Goal: Information Seeking & Learning: Check status

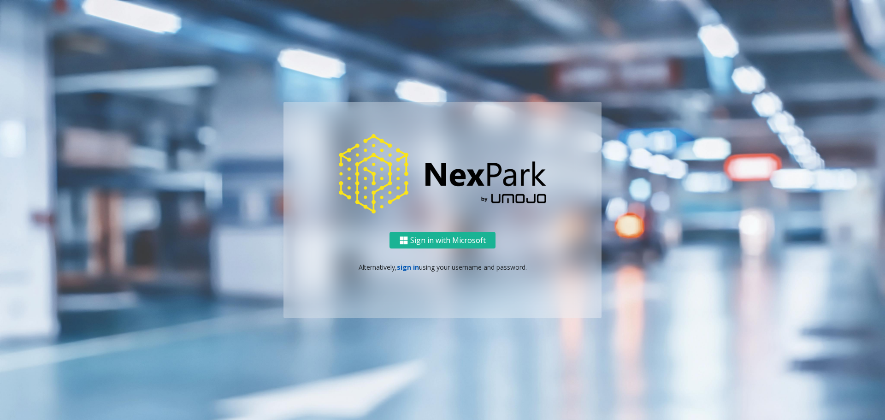
click at [407, 267] on link "sign in" at bounding box center [408, 267] width 22 height 9
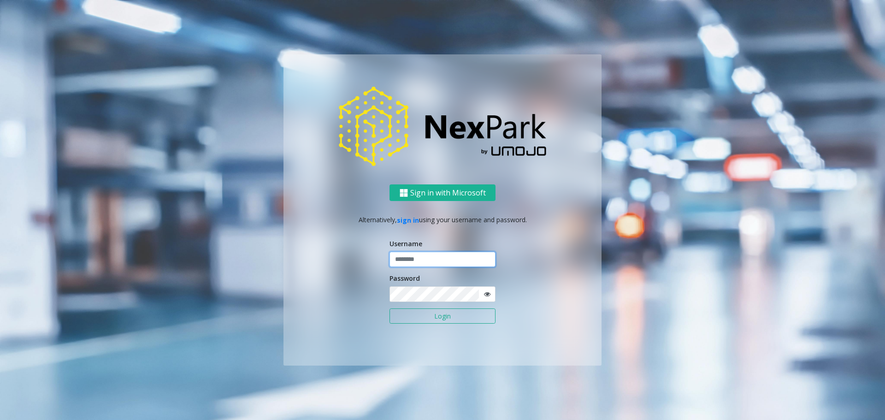
type input "******"
click at [437, 318] on button "Login" at bounding box center [442, 316] width 106 height 16
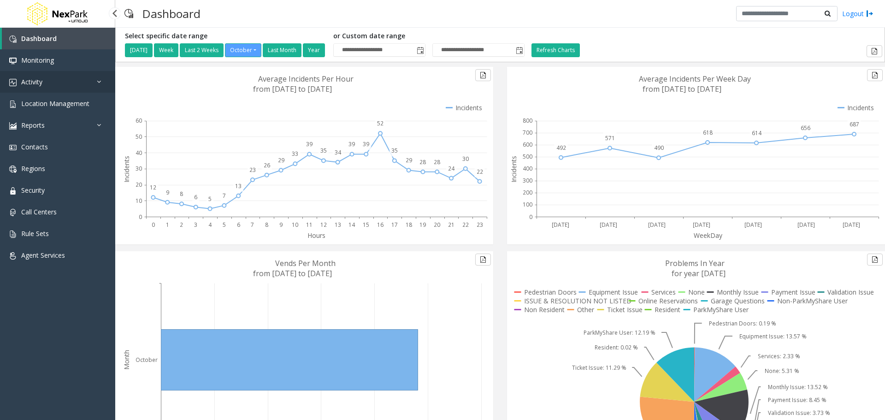
click at [37, 87] on link "Activity" at bounding box center [57, 82] width 115 height 22
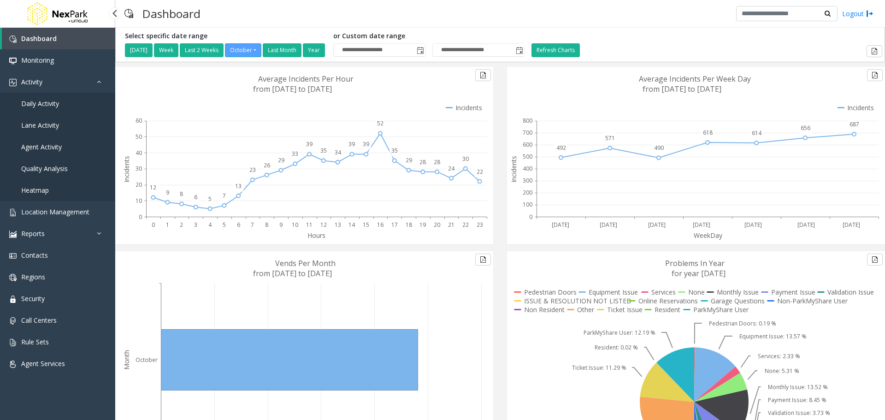
click at [34, 102] on span "Daily Activity" at bounding box center [40, 103] width 38 height 9
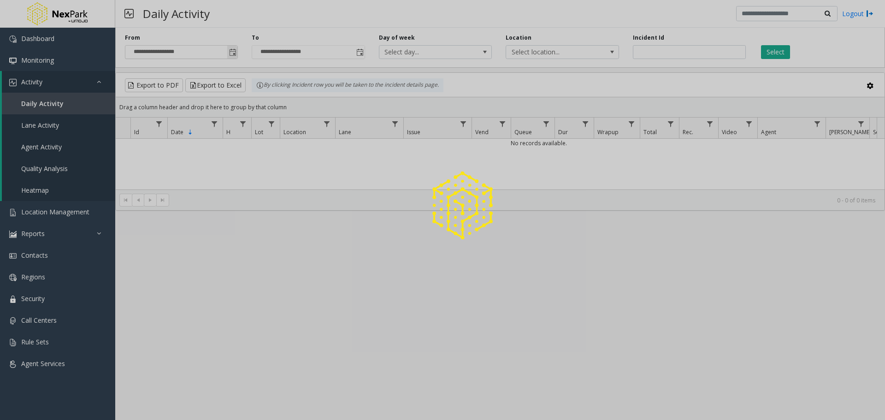
click at [236, 50] on span "Toggle popup" at bounding box center [232, 52] width 7 height 7
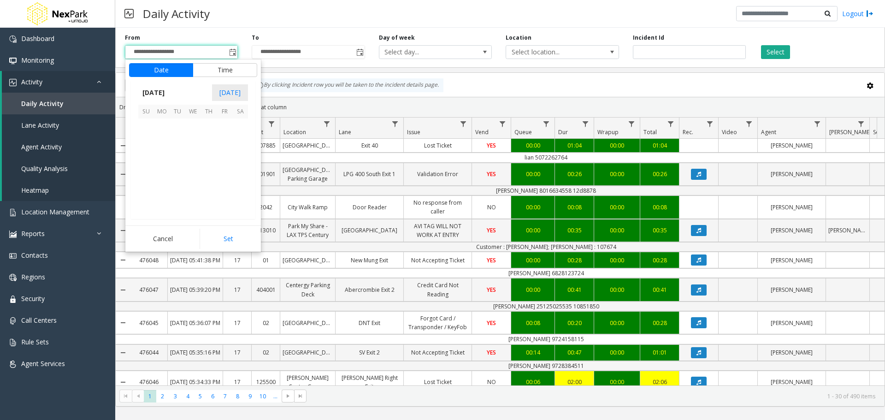
scroll to position [165529, 0]
click at [155, 93] on span "[DATE]" at bounding box center [153, 93] width 30 height 14
click at [149, 155] on span "Sep" at bounding box center [149, 156] width 22 height 22
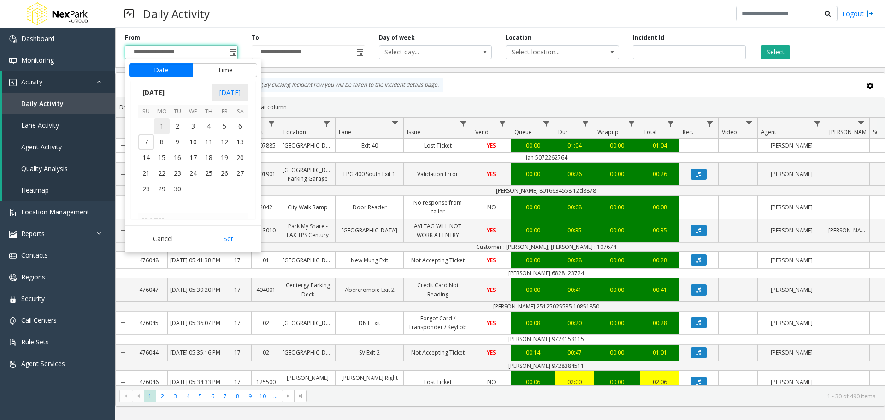
click at [158, 125] on span "1" at bounding box center [162, 126] width 16 height 16
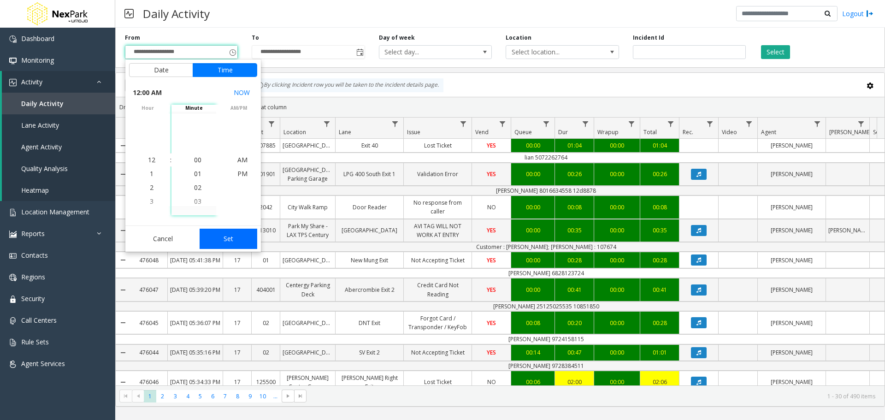
click at [231, 242] on button "Set" at bounding box center [229, 239] width 58 height 20
type input "**********"
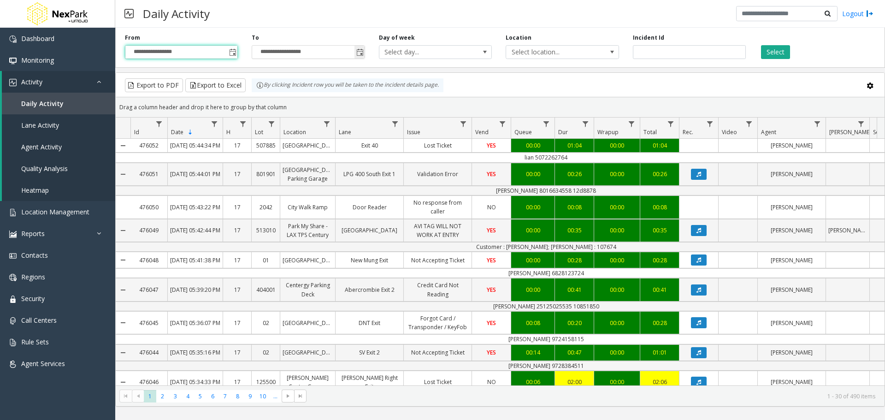
click at [359, 52] on span "Toggle popup" at bounding box center [359, 52] width 7 height 7
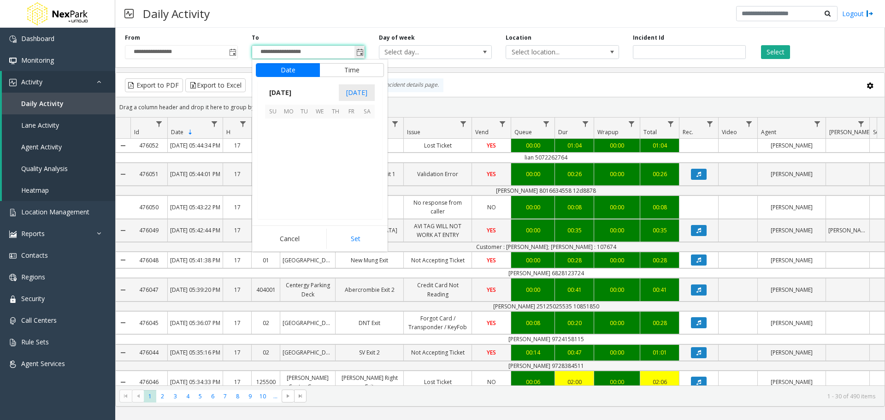
scroll to position [14, 0]
click at [295, 90] on span "[DATE]" at bounding box center [280, 93] width 30 height 14
click at [274, 154] on span "Sep" at bounding box center [276, 156] width 22 height 22
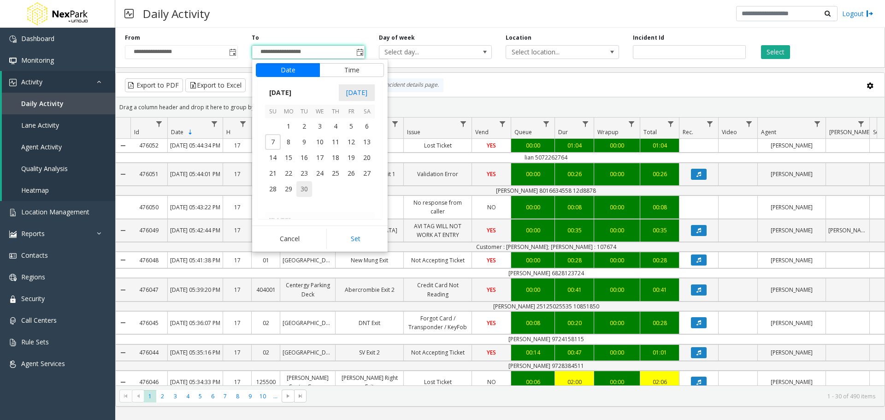
click at [307, 186] on span "30" at bounding box center [304, 189] width 16 height 16
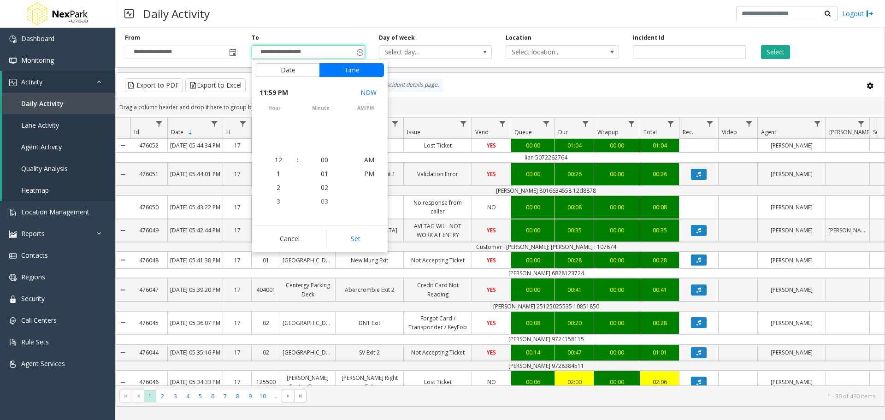
scroll to position [14, 0]
click at [360, 237] on button "Set" at bounding box center [355, 239] width 58 height 20
type input "**********"
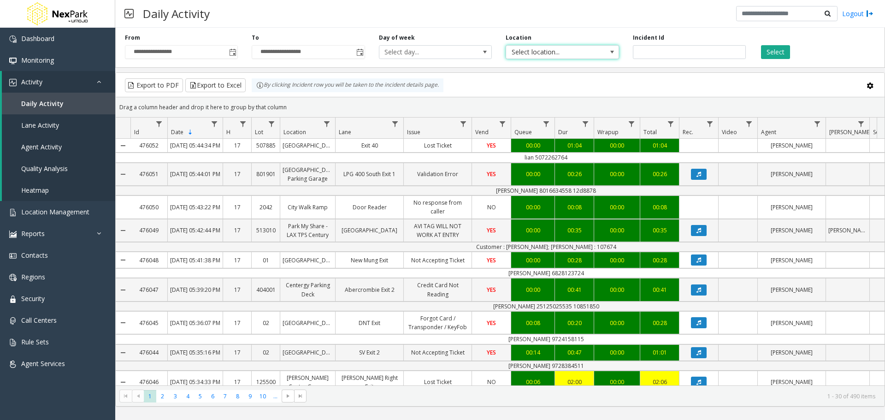
click at [576, 53] on span "Select location..." at bounding box center [551, 52] width 90 height 13
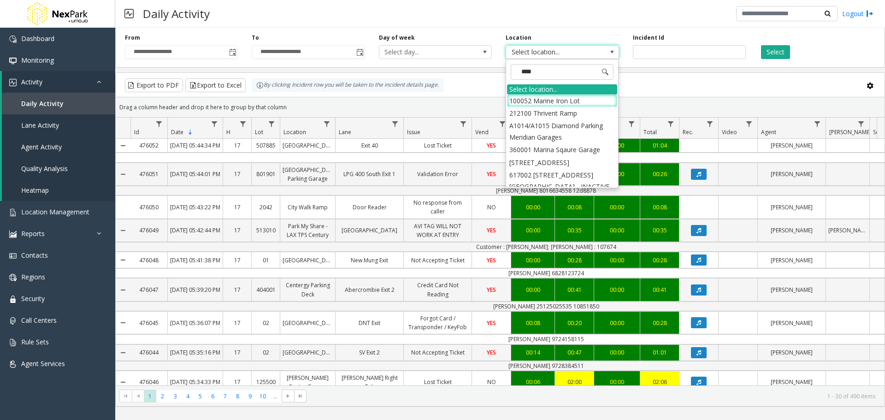
type input "*****"
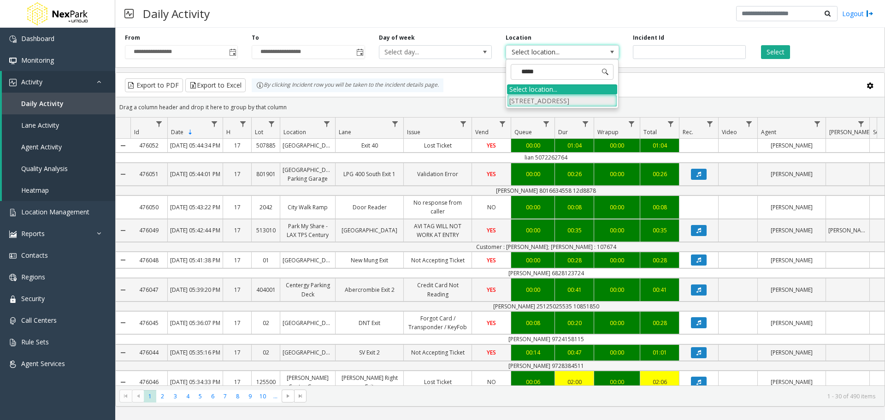
click at [563, 98] on li "[STREET_ADDRESS]" at bounding box center [562, 100] width 110 height 12
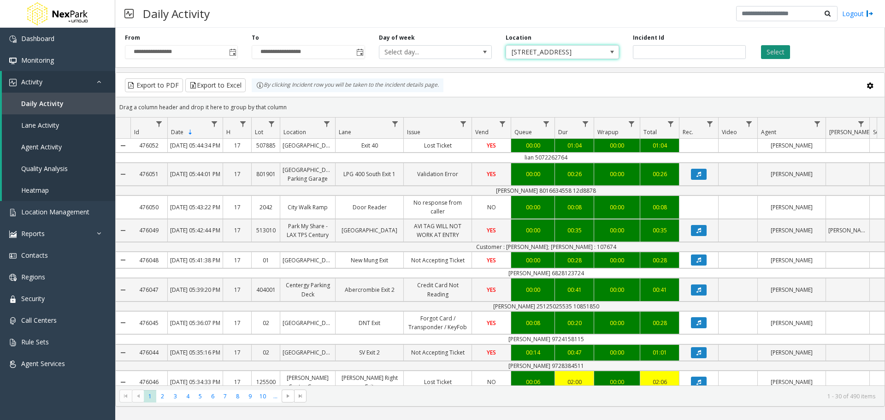
click at [774, 51] on button "Select" at bounding box center [775, 52] width 29 height 14
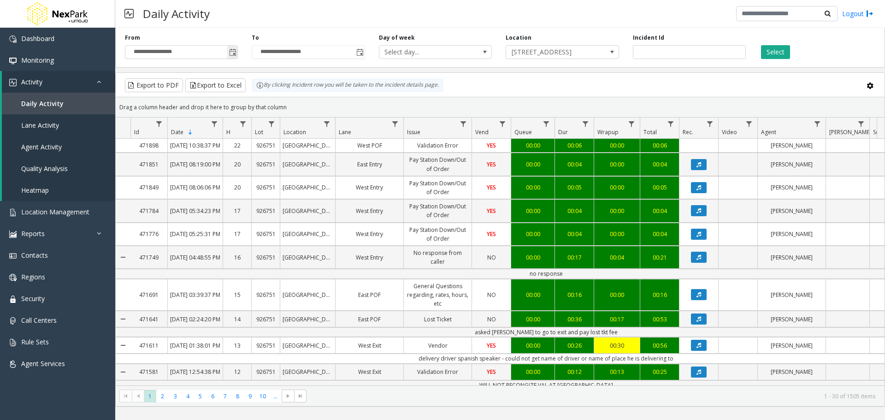
click at [231, 49] on span "Toggle popup" at bounding box center [232, 52] width 7 height 7
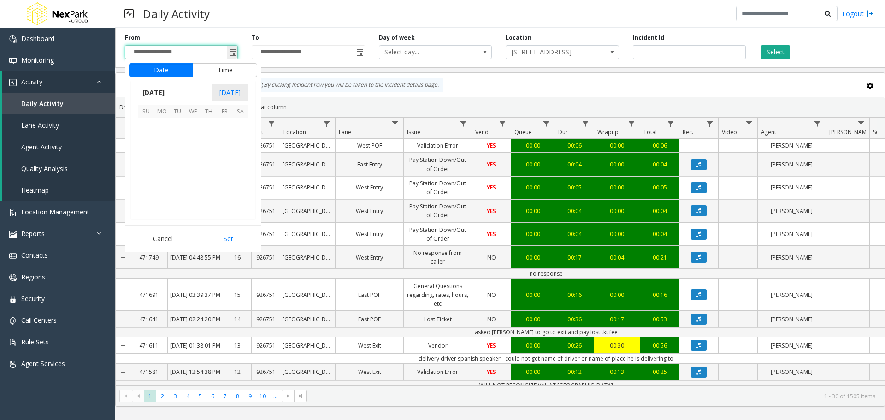
scroll to position [165529, 0]
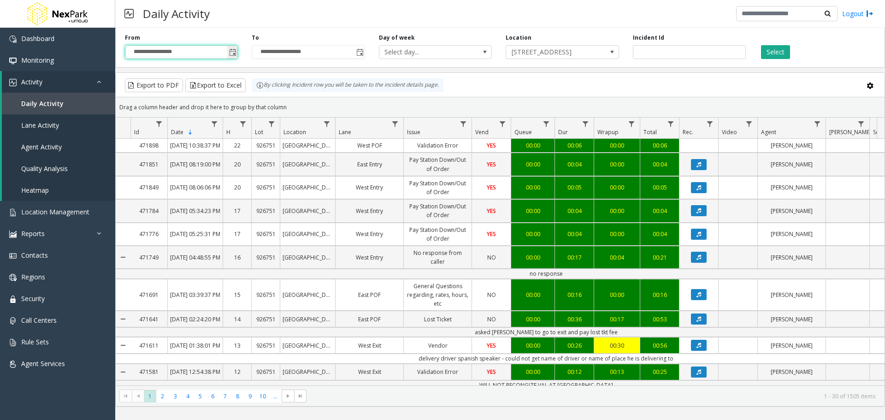
click at [235, 50] on span "Toggle popup" at bounding box center [232, 52] width 7 height 7
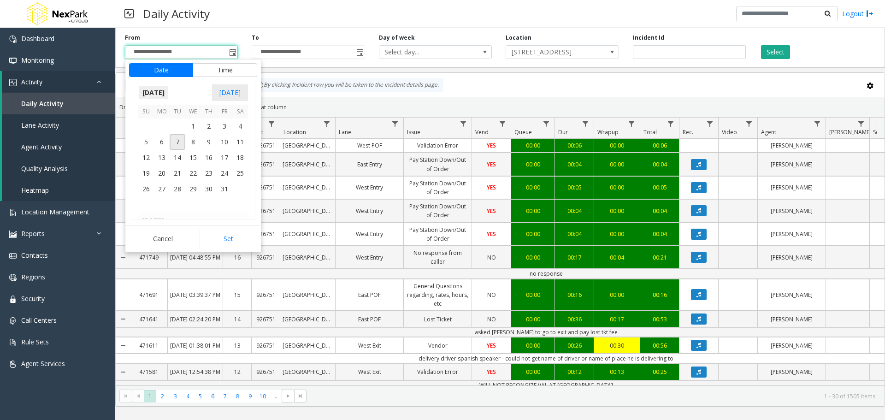
click at [159, 94] on span "[DATE]" at bounding box center [153, 93] width 30 height 14
click at [215, 134] on span "Aug" at bounding box center [215, 135] width 22 height 22
click at [227, 121] on span "1" at bounding box center [225, 126] width 16 height 16
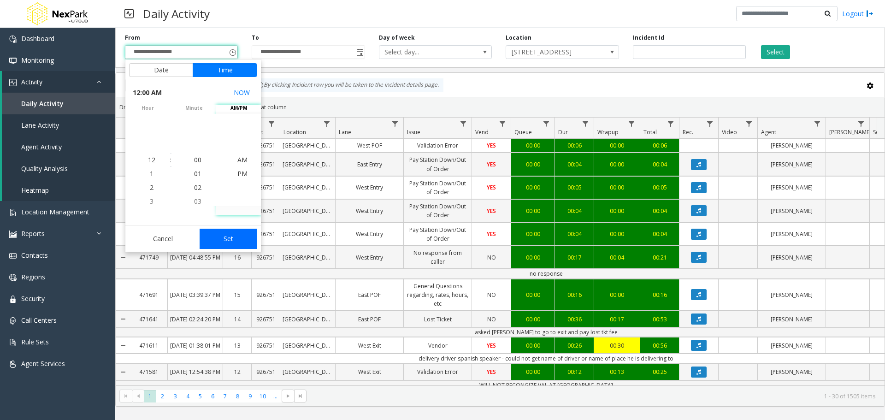
click at [233, 242] on button "Set" at bounding box center [229, 239] width 58 height 20
type input "**********"
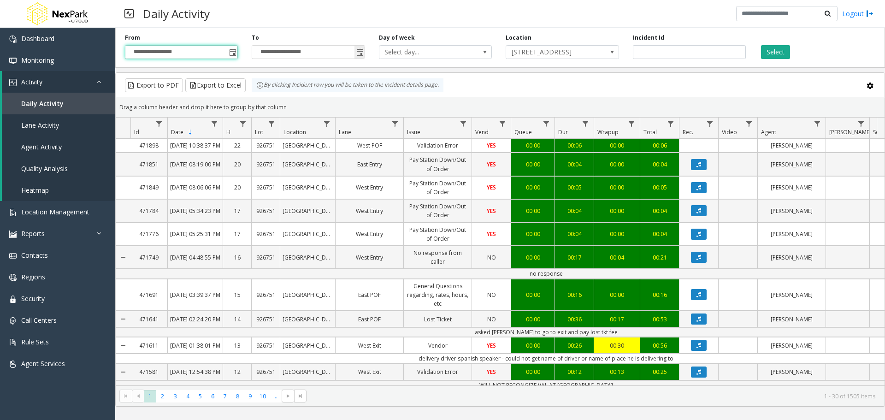
click at [359, 52] on span "Toggle popup" at bounding box center [359, 52] width 7 height 7
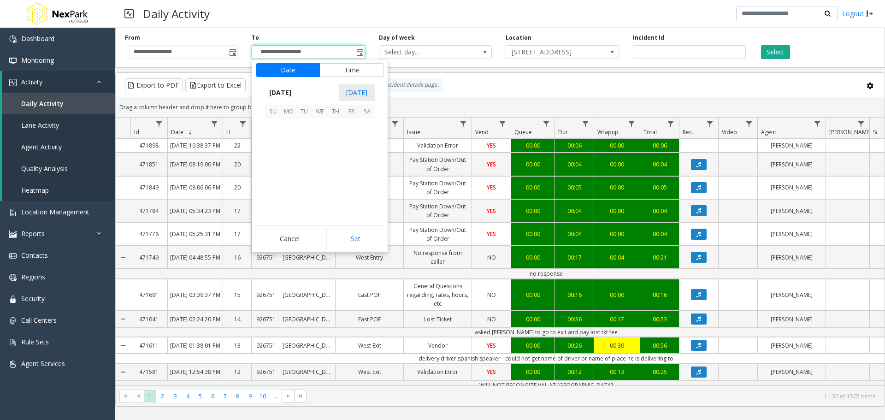
scroll to position [14, 0]
click at [283, 93] on span "[DATE]" at bounding box center [280, 93] width 30 height 14
click at [338, 133] on span "Aug" at bounding box center [342, 135] width 22 height 22
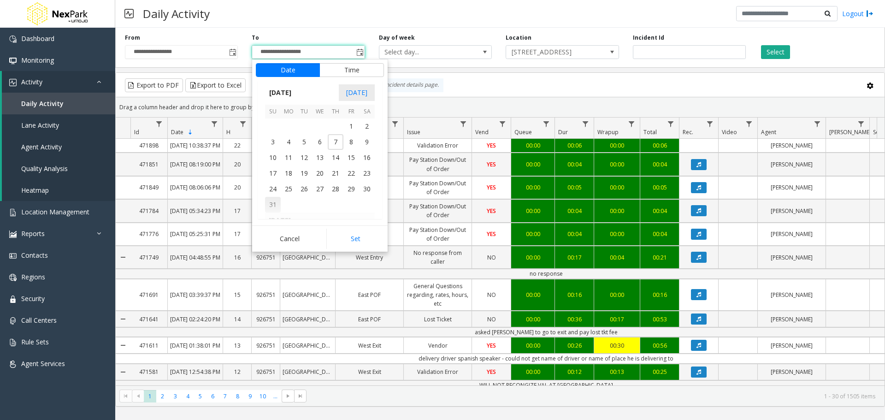
click at [272, 198] on span "31" at bounding box center [273, 205] width 16 height 16
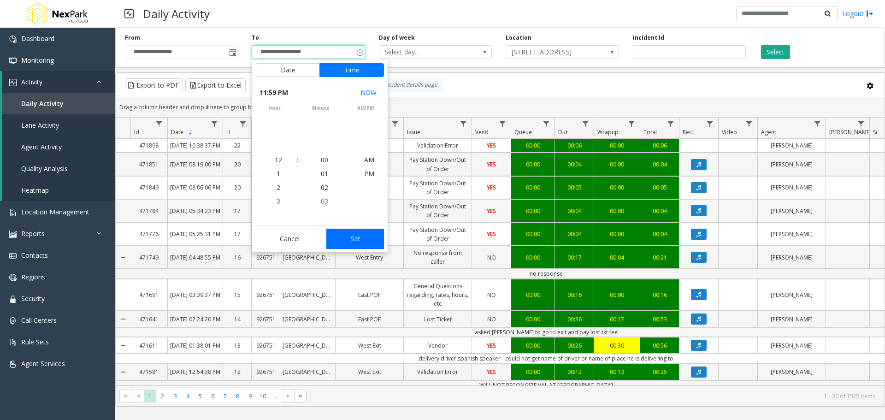
scroll to position [14, 0]
click at [351, 235] on button "Set" at bounding box center [355, 239] width 58 height 20
type input "**********"
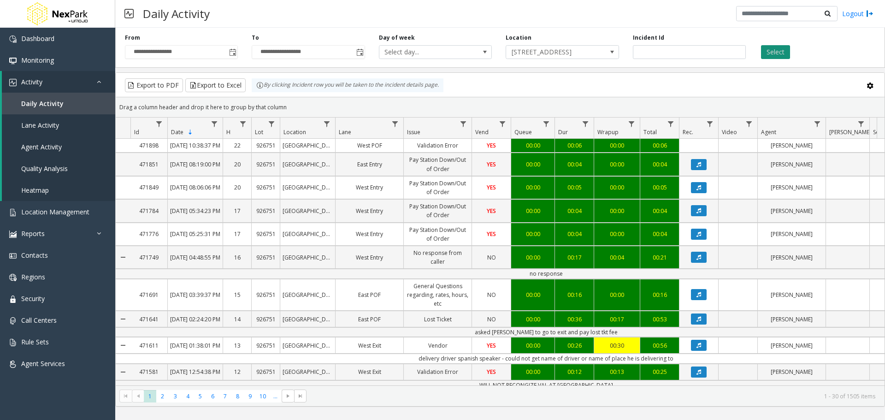
click at [771, 52] on button "Select" at bounding box center [775, 52] width 29 height 14
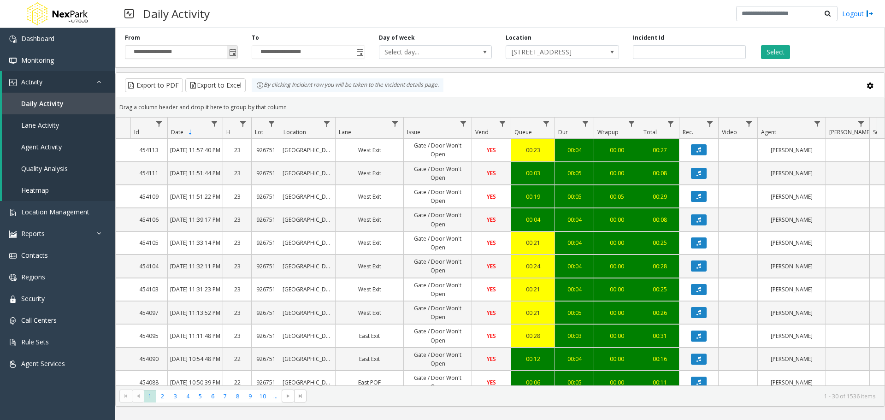
click at [233, 50] on span "Toggle popup" at bounding box center [232, 52] width 7 height 7
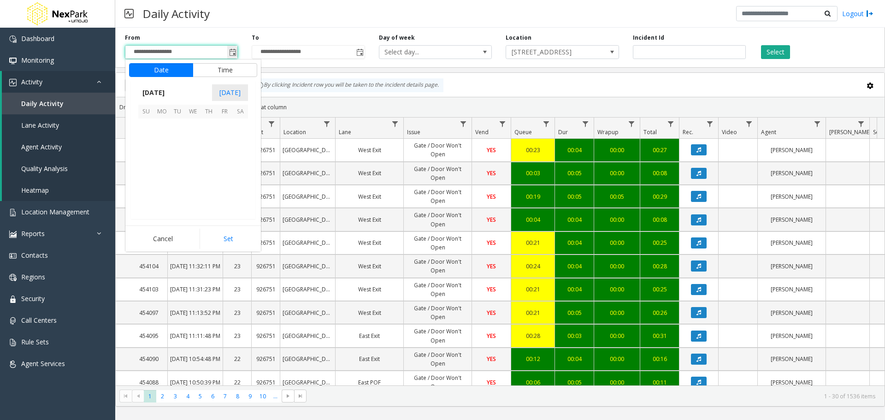
scroll to position [165529, 0]
click at [161, 92] on span "[DATE]" at bounding box center [153, 93] width 30 height 14
click at [171, 160] on span "Oct" at bounding box center [171, 156] width 22 height 22
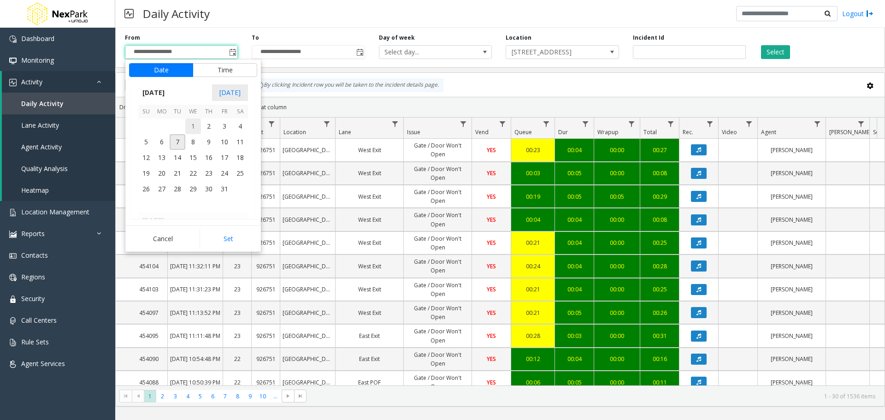
click at [190, 126] on span "1" at bounding box center [193, 126] width 16 height 16
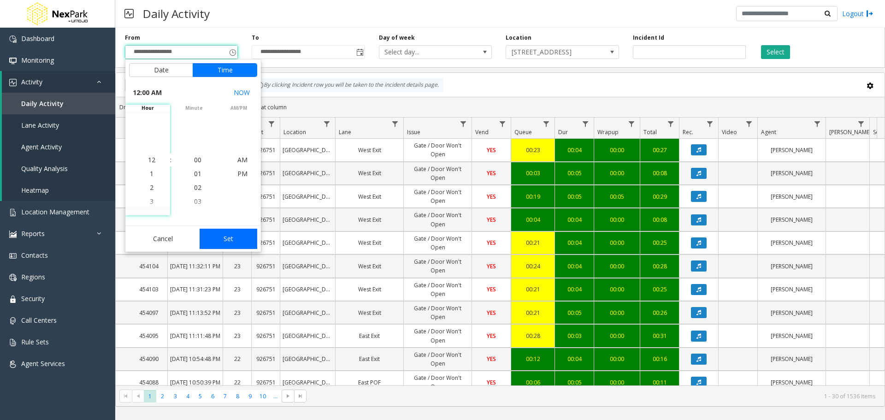
click at [226, 237] on button "Set" at bounding box center [229, 239] width 58 height 20
type input "**********"
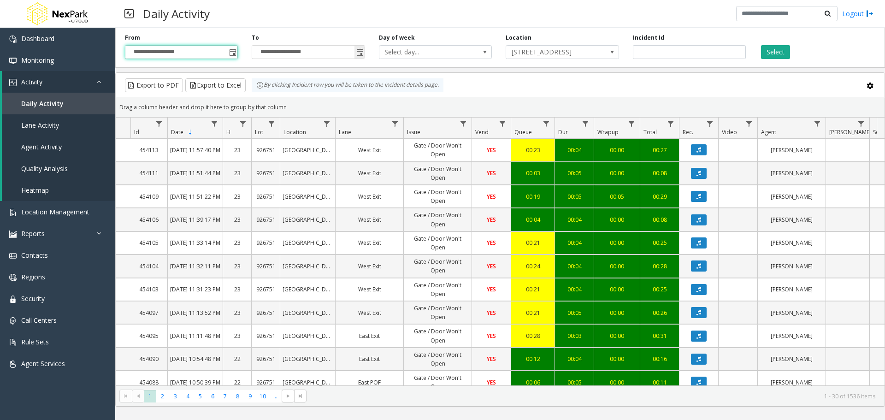
click at [360, 51] on span "Toggle popup" at bounding box center [359, 52] width 7 height 7
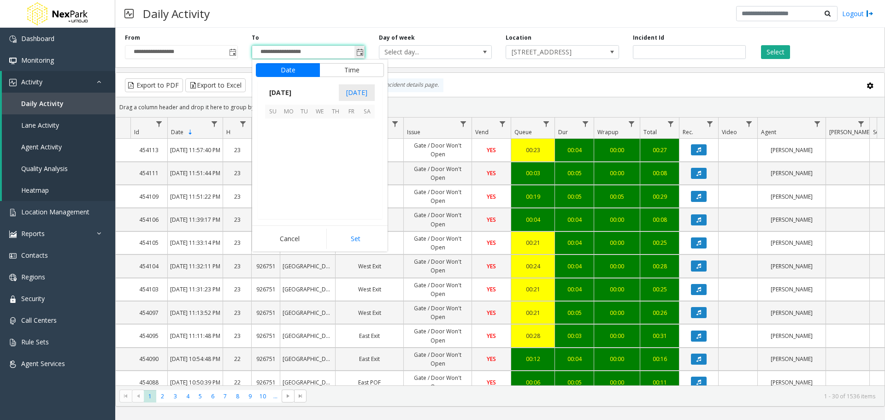
scroll to position [14, 0]
click at [304, 142] on span "7" at bounding box center [304, 142] width 16 height 16
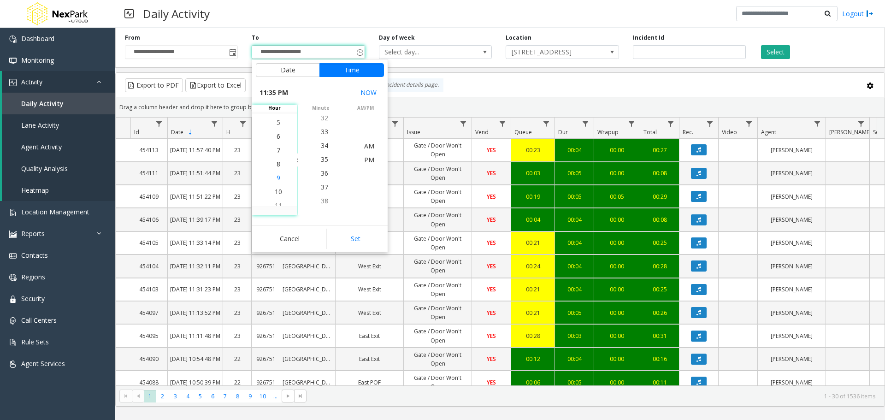
scroll to position [263, 0]
click at [277, 115] on span "4" at bounding box center [279, 118] width 4 height 9
click at [277, 160] on span "4" at bounding box center [279, 159] width 4 height 9
click at [354, 236] on button "Set" at bounding box center [355, 239] width 58 height 20
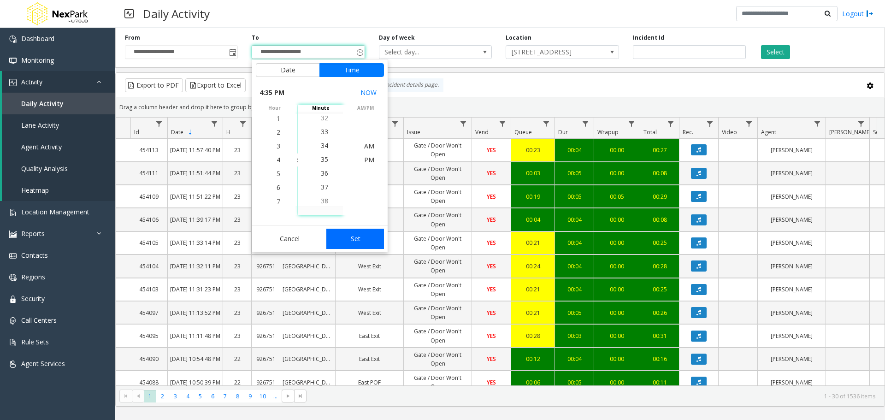
type input "**********"
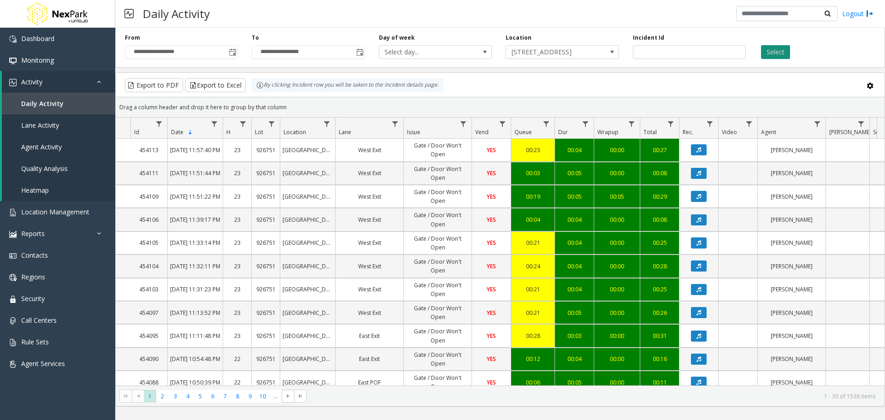
click at [769, 50] on button "Select" at bounding box center [775, 52] width 29 height 14
